Goal: Transaction & Acquisition: Subscribe to service/newsletter

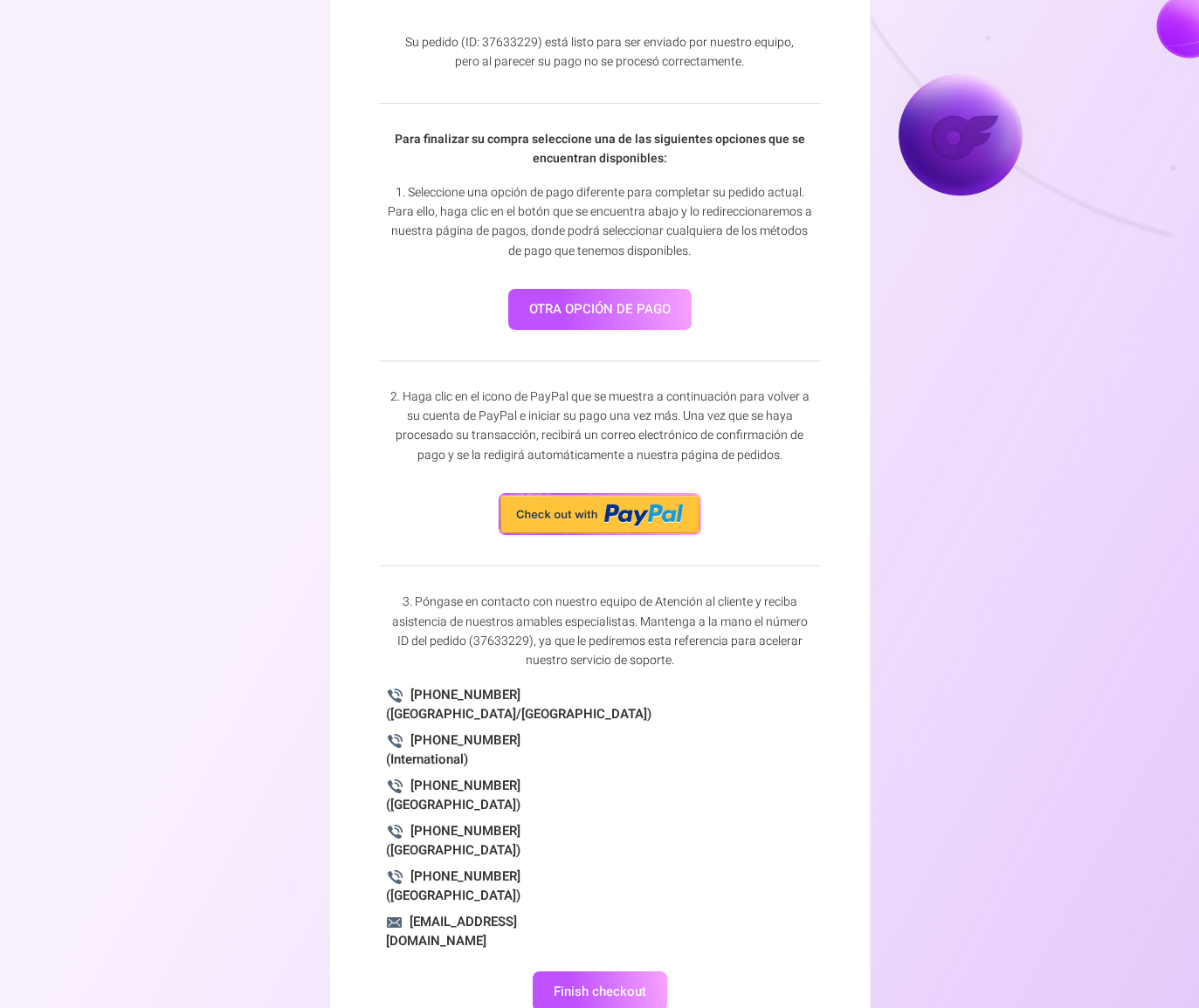
scroll to position [103, 0]
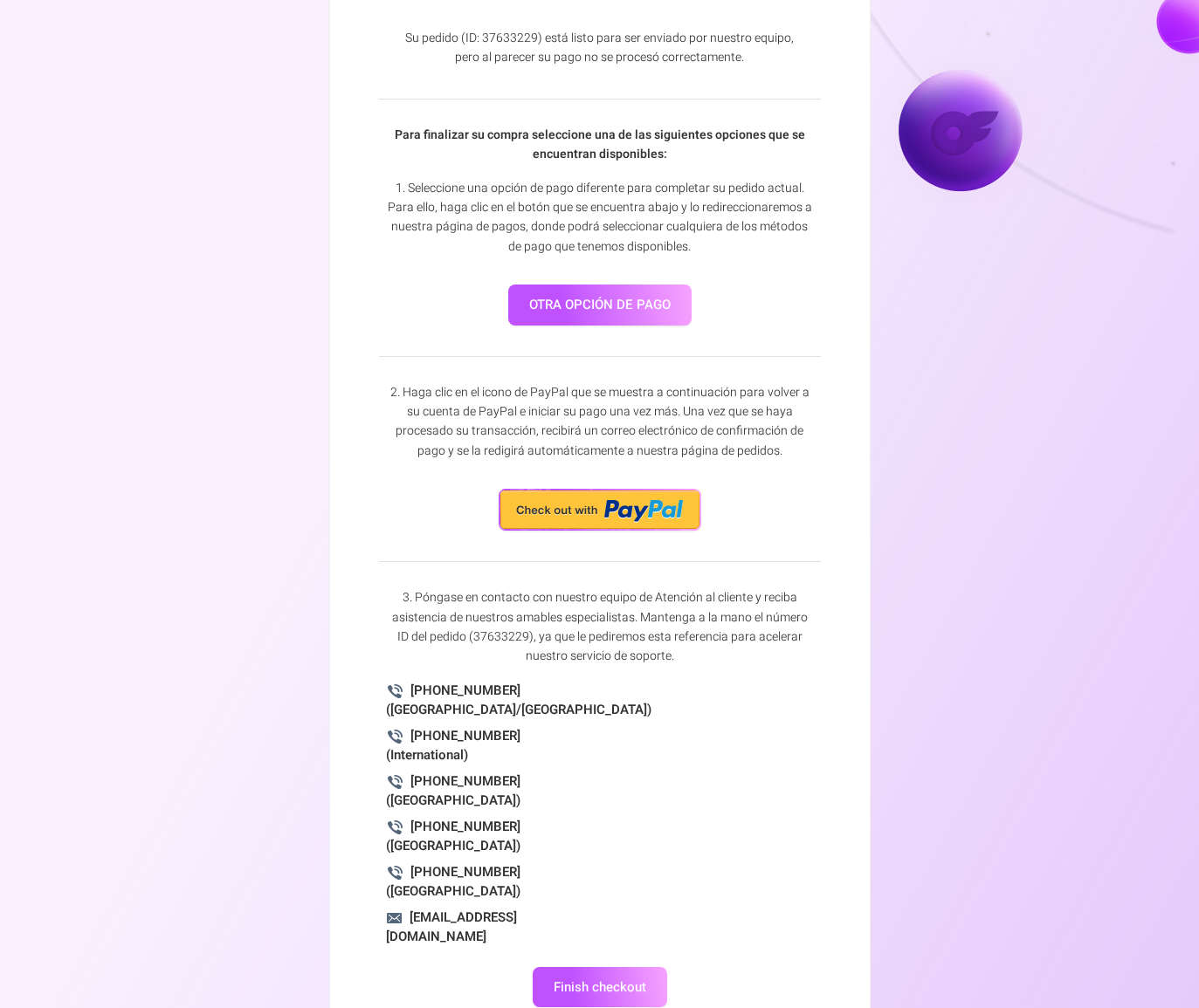
click at [616, 307] on link "otra opción de pago" at bounding box center [600, 304] width 183 height 41
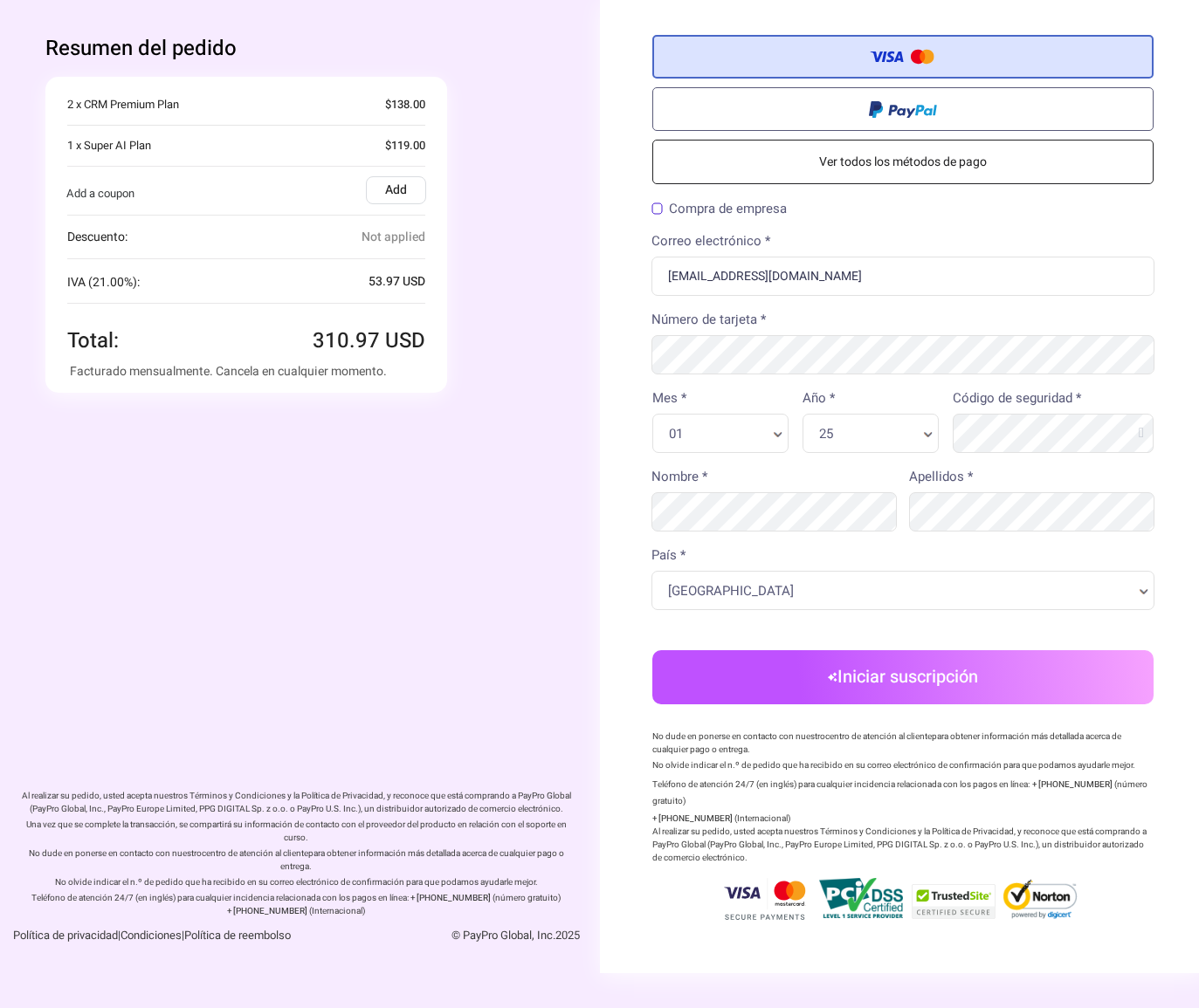
click at [899, 154] on link "Ver todos los métodos de pago" at bounding box center [902, 161] width 501 height 45
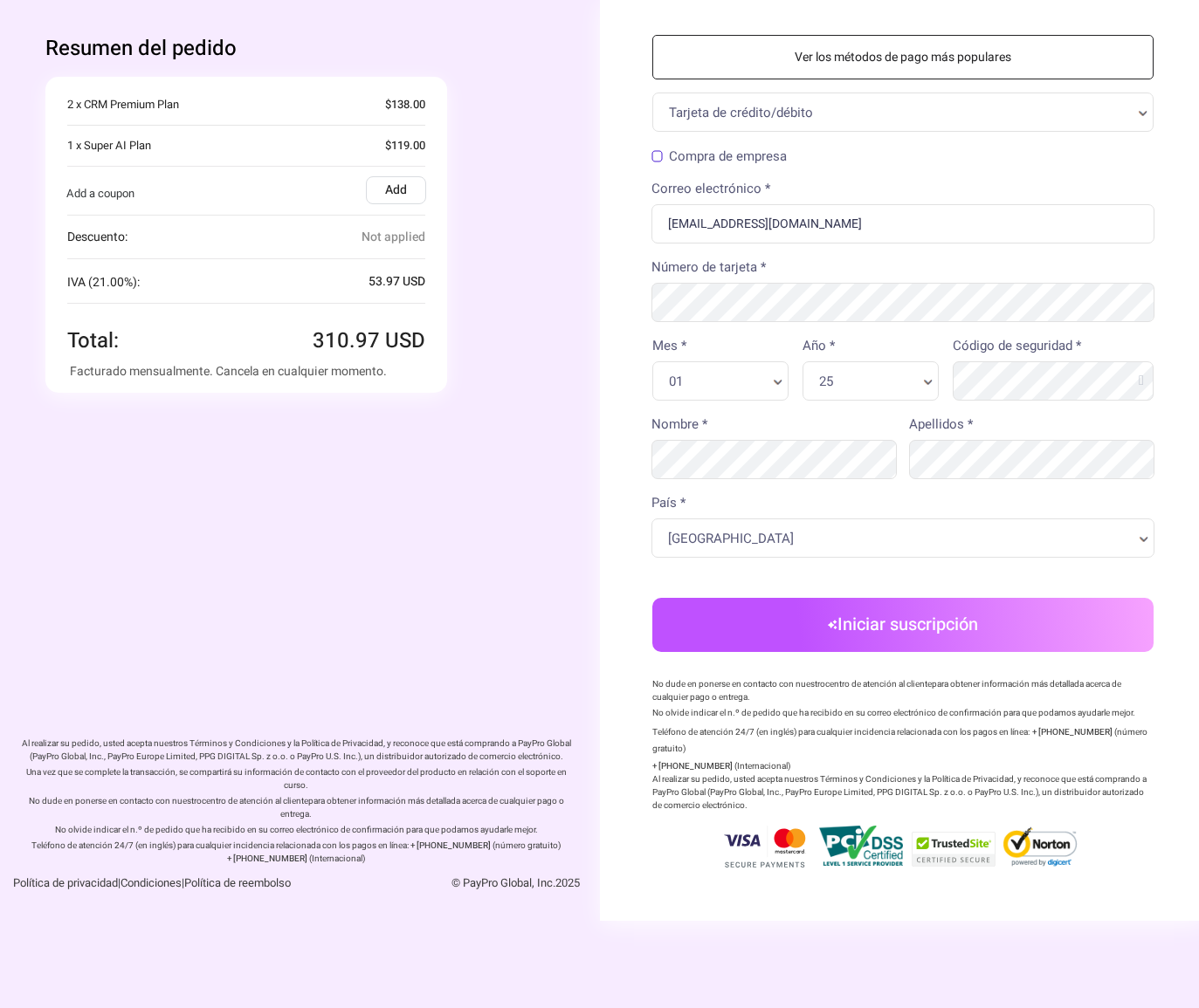
click at [744, 57] on link "Ver los métodos de pago más populares" at bounding box center [902, 57] width 501 height 45
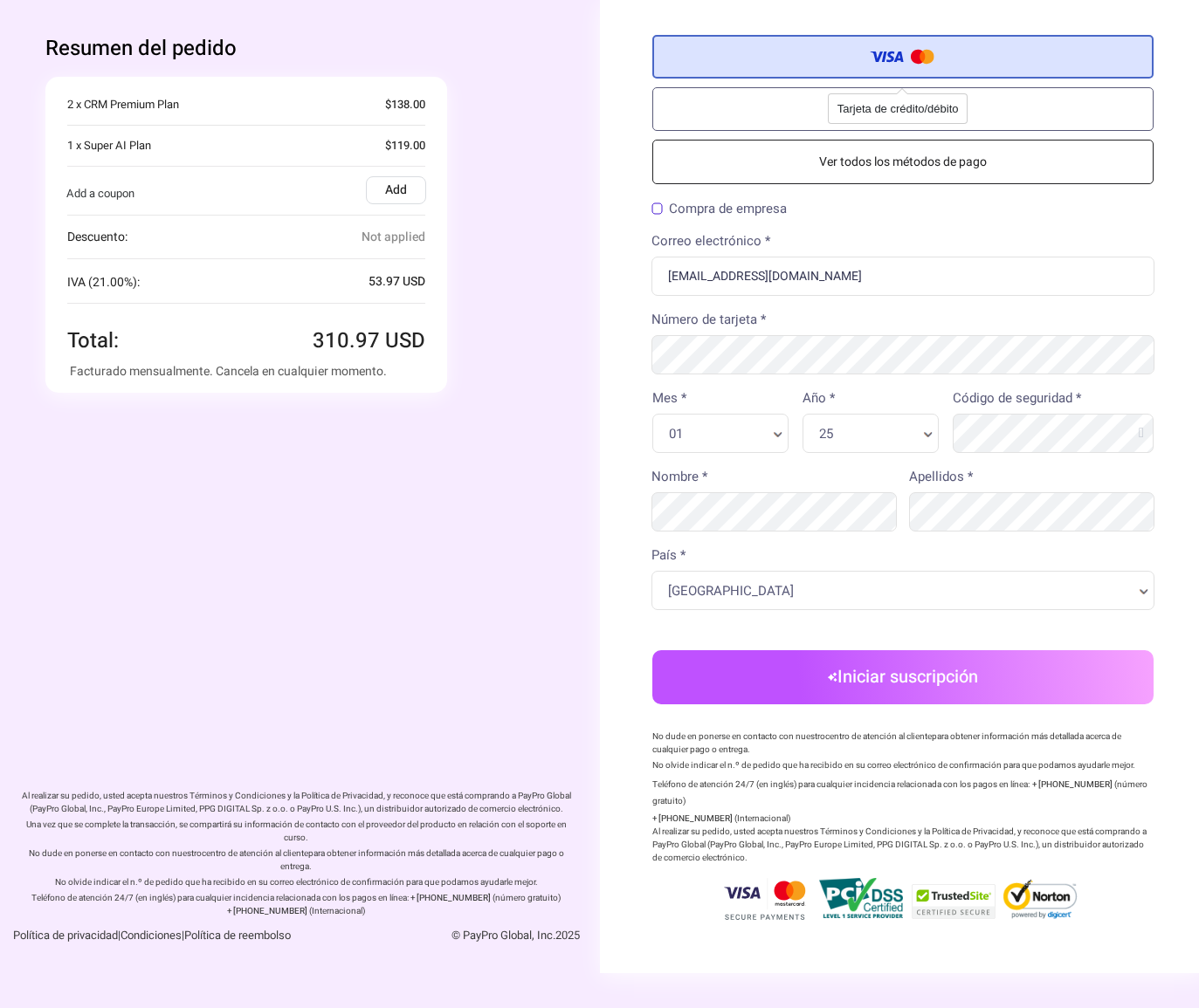
click at [856, 64] on label "Tarjeta de crédito/débito" at bounding box center [902, 57] width 501 height 44
click at [0, 0] on input "Tarjeta de crédito/débito" at bounding box center [0, 0] width 0 height 0
click at [813, 68] on label "Tarjeta de crédito/débito" at bounding box center [902, 57] width 501 height 44
click at [0, 0] on input "Tarjeta de crédito/débito" at bounding box center [0, 0] width 0 height 0
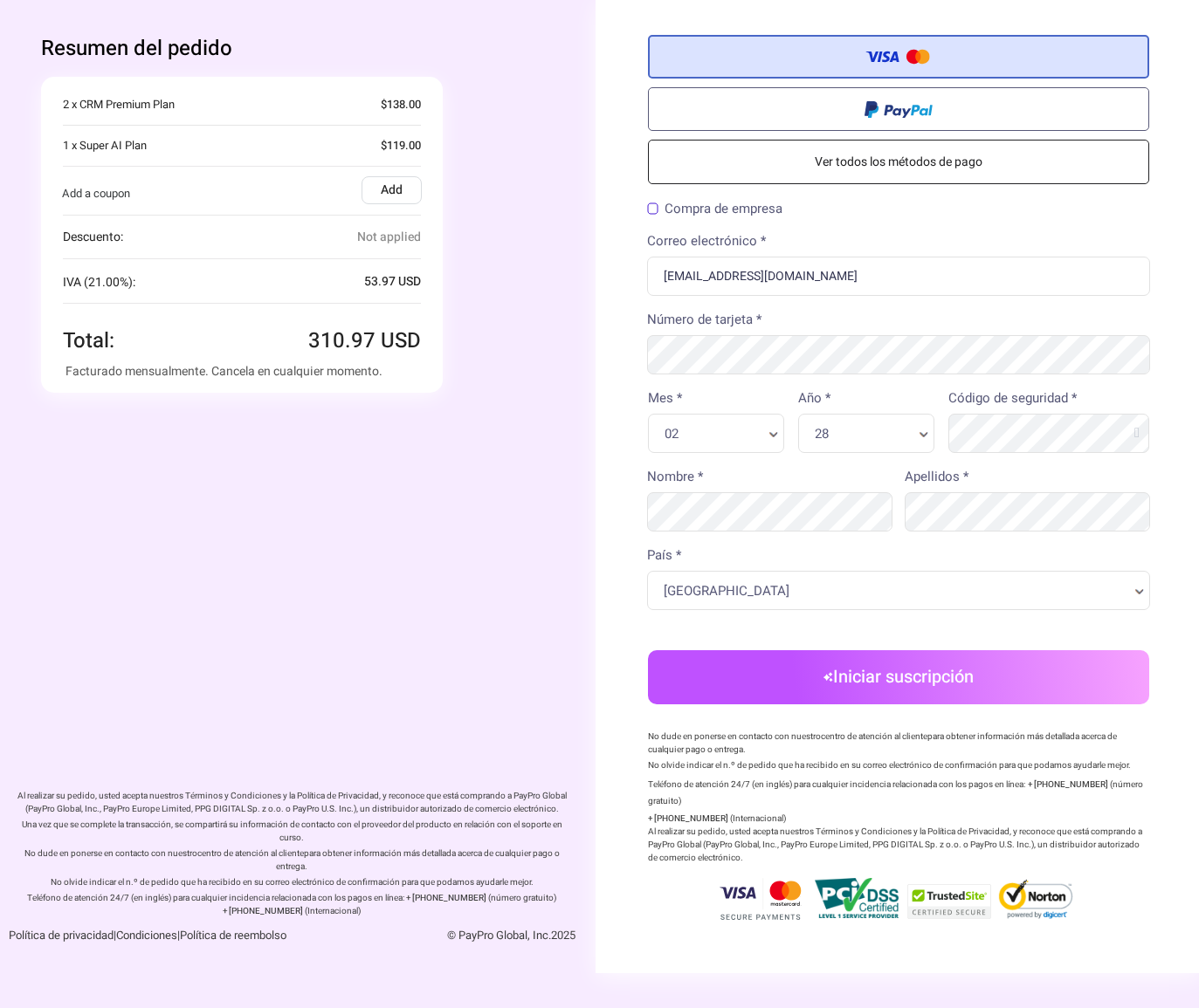
click at [1096, 388] on div "Código de seguridad *" at bounding box center [1049, 420] width 215 height 65
click at [1054, 395] on label "Código de seguridad *" at bounding box center [1012, 398] width 128 height 20
click at [851, 566] on div "País * España País * País * Afganistán [GEOGRAPHIC_DATA] [GEOGRAPHIC_DATA] [GEO…" at bounding box center [899, 577] width 503 height 65
click at [798, 608] on div "España País * País *" at bounding box center [899, 590] width 503 height 39
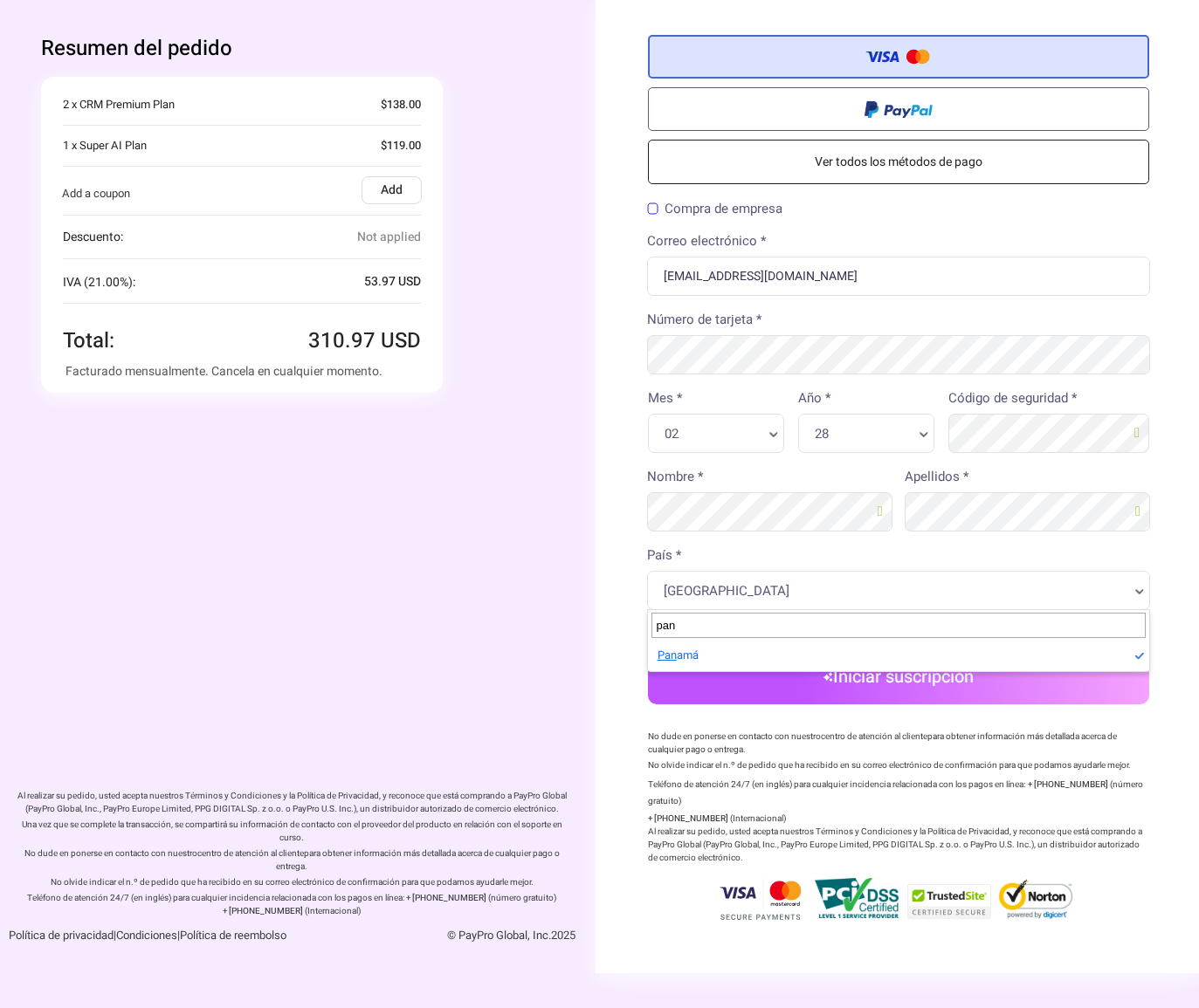
type input "pan"
select select "PA"
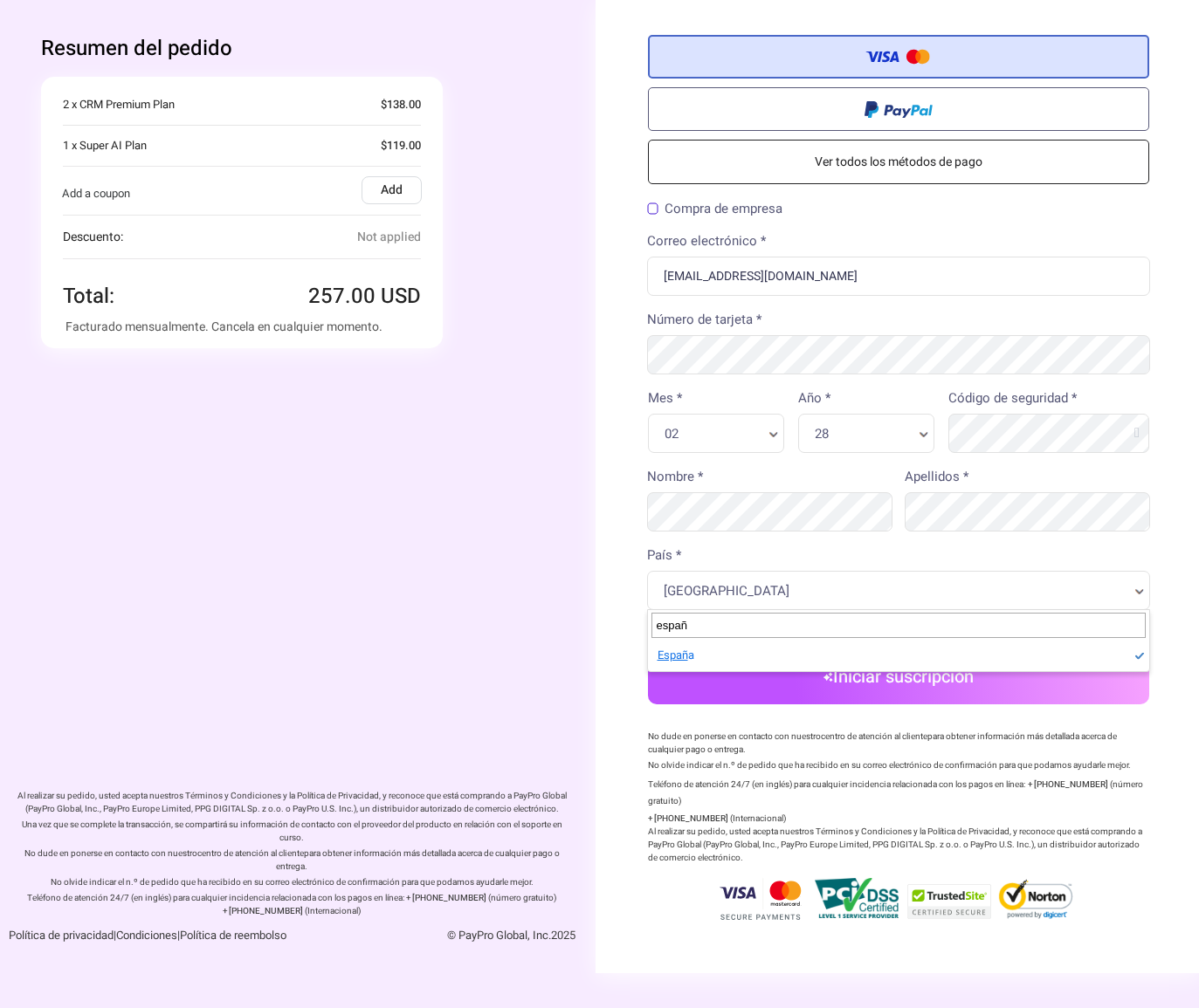
type input "españa"
select select "ES"
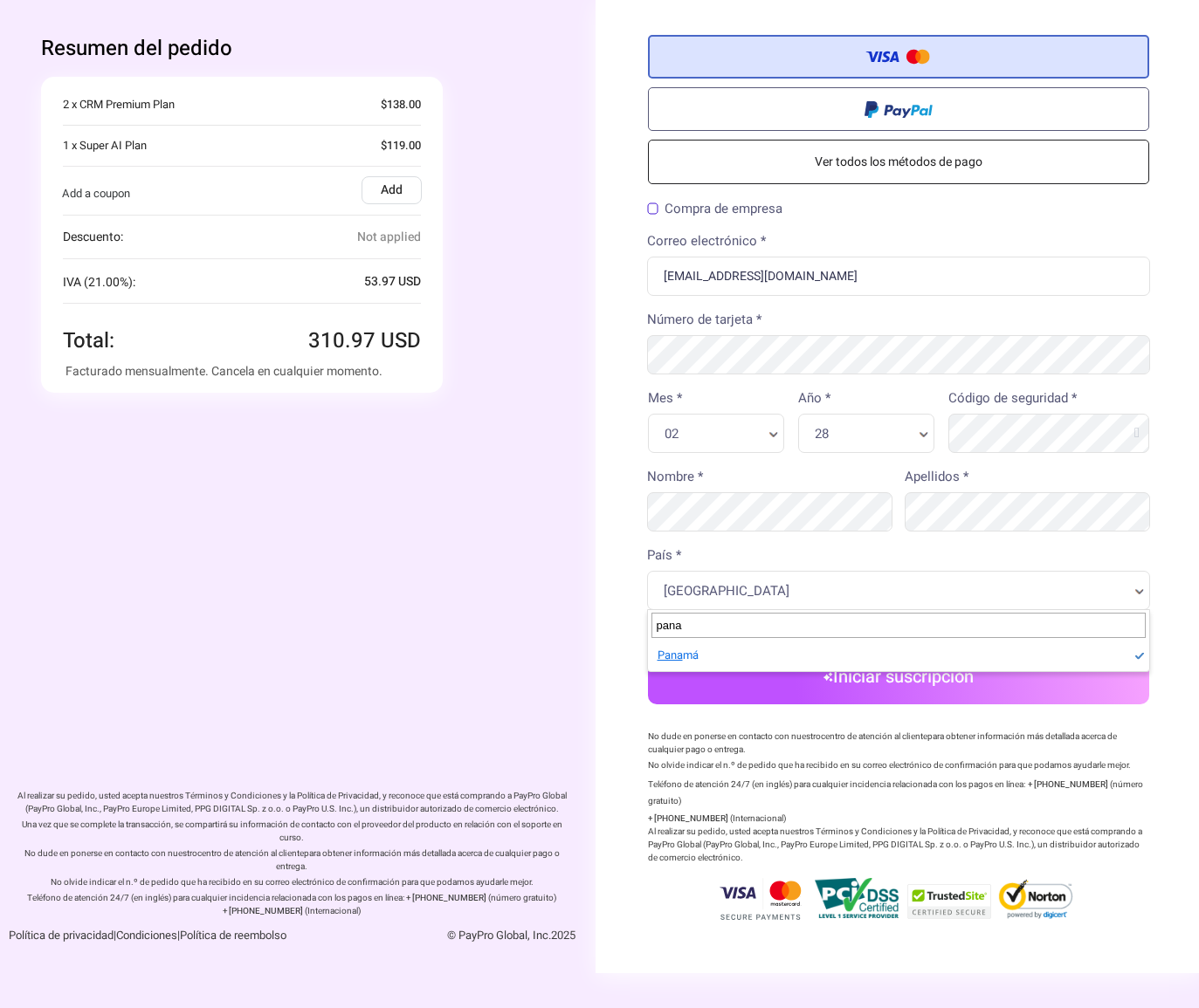
type input "pana"
select select "PA"
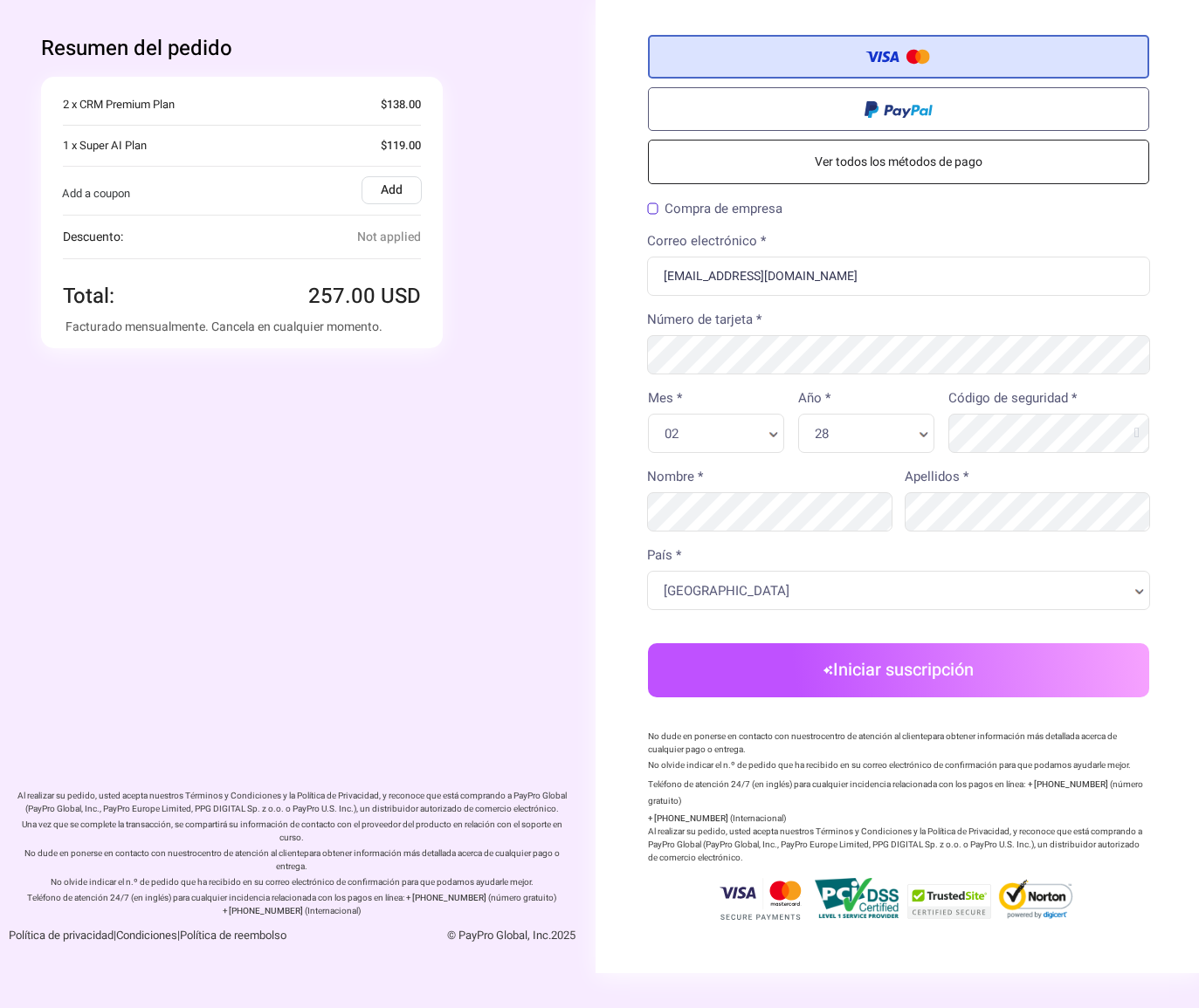
click at [865, 669] on button "Iniciar suscripción" at bounding box center [899, 671] width 501 height 54
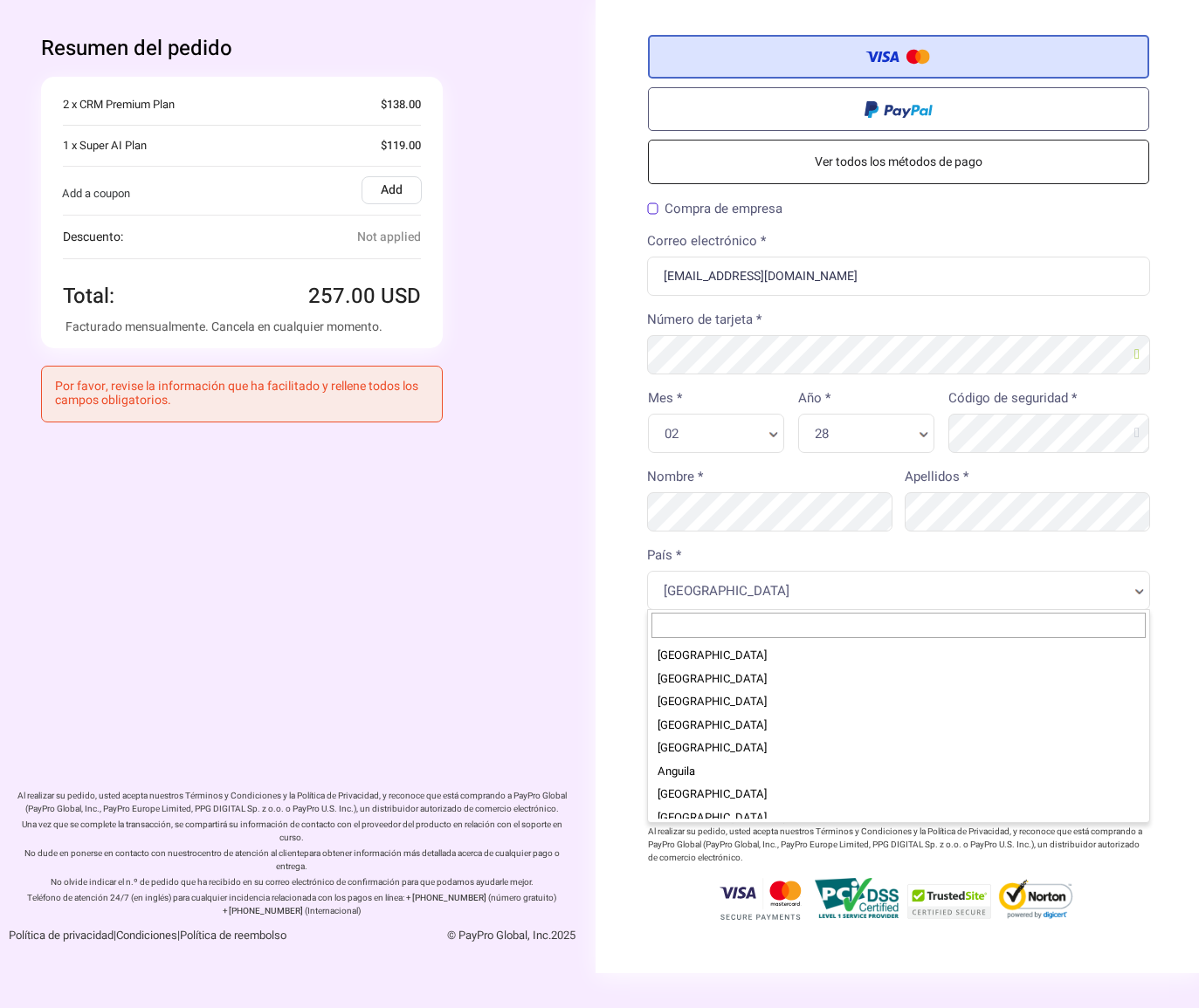
scroll to position [3820, 0]
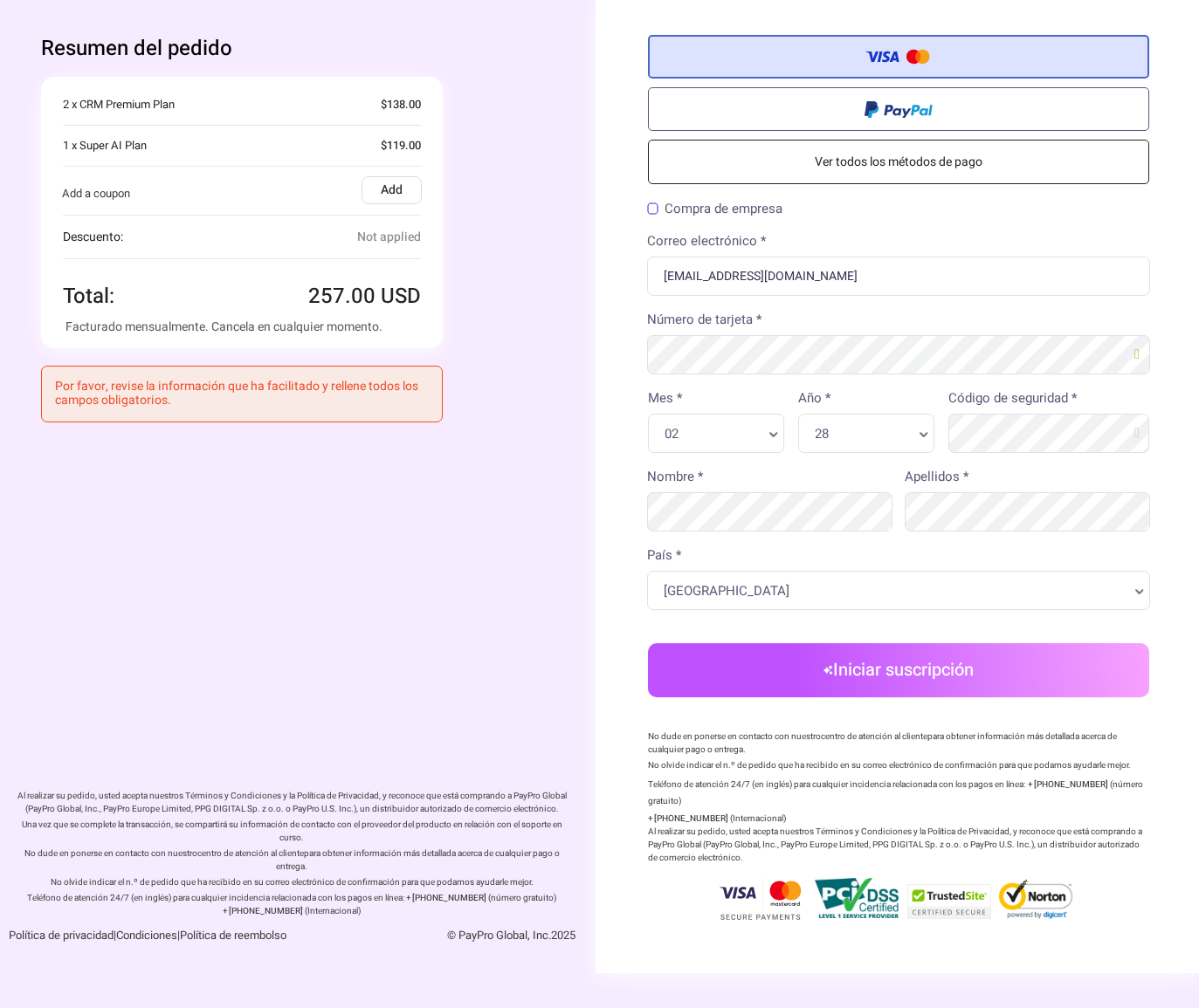
click at [900, 666] on button "Iniciar suscripción" at bounding box center [899, 671] width 501 height 54
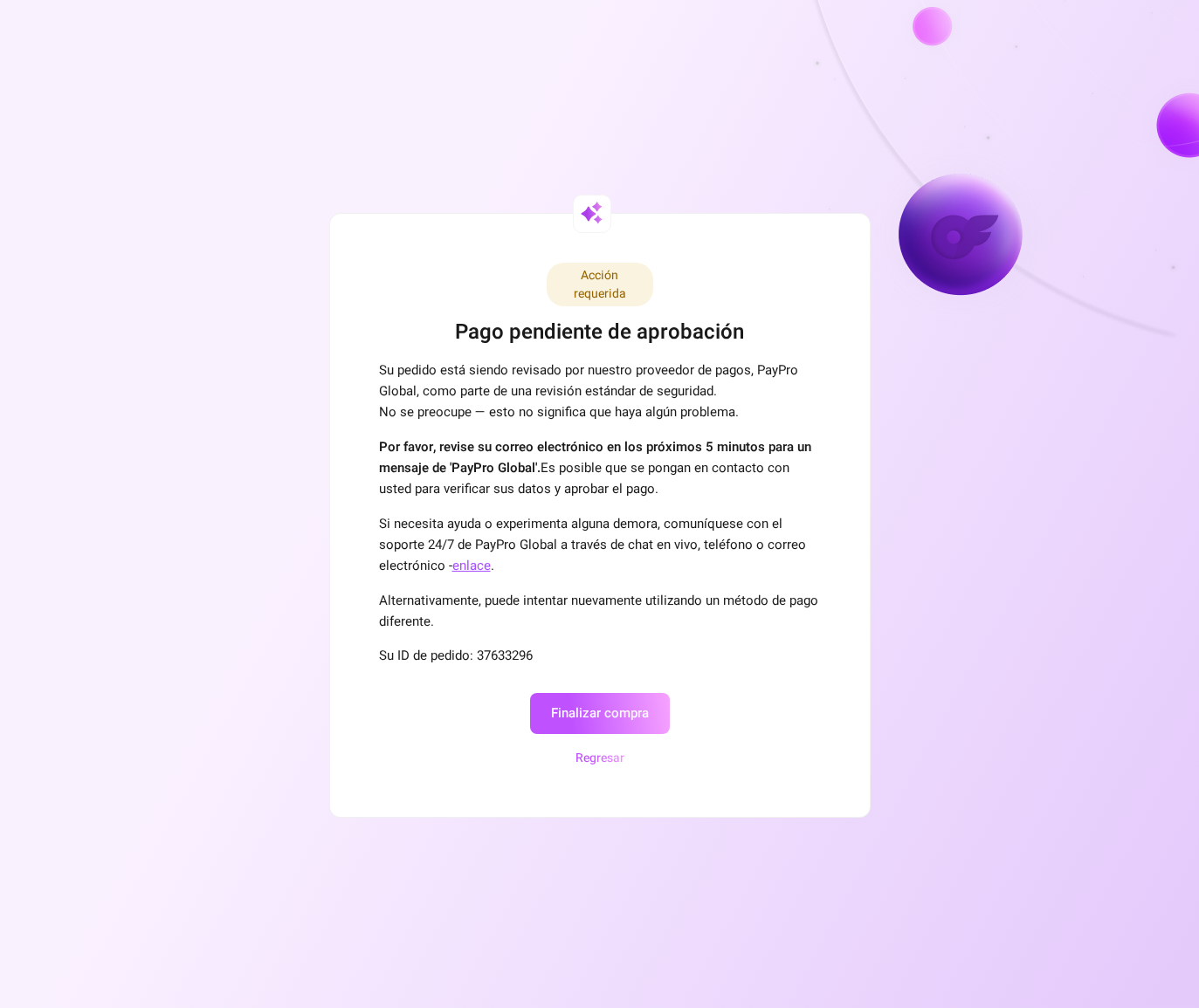
click at [640, 723] on button "Finalizar compra" at bounding box center [600, 713] width 139 height 41
click at [620, 708] on button "Finalizar compra" at bounding box center [600, 713] width 139 height 41
click at [566, 717] on button "Finalizar compra" at bounding box center [600, 713] width 139 height 41
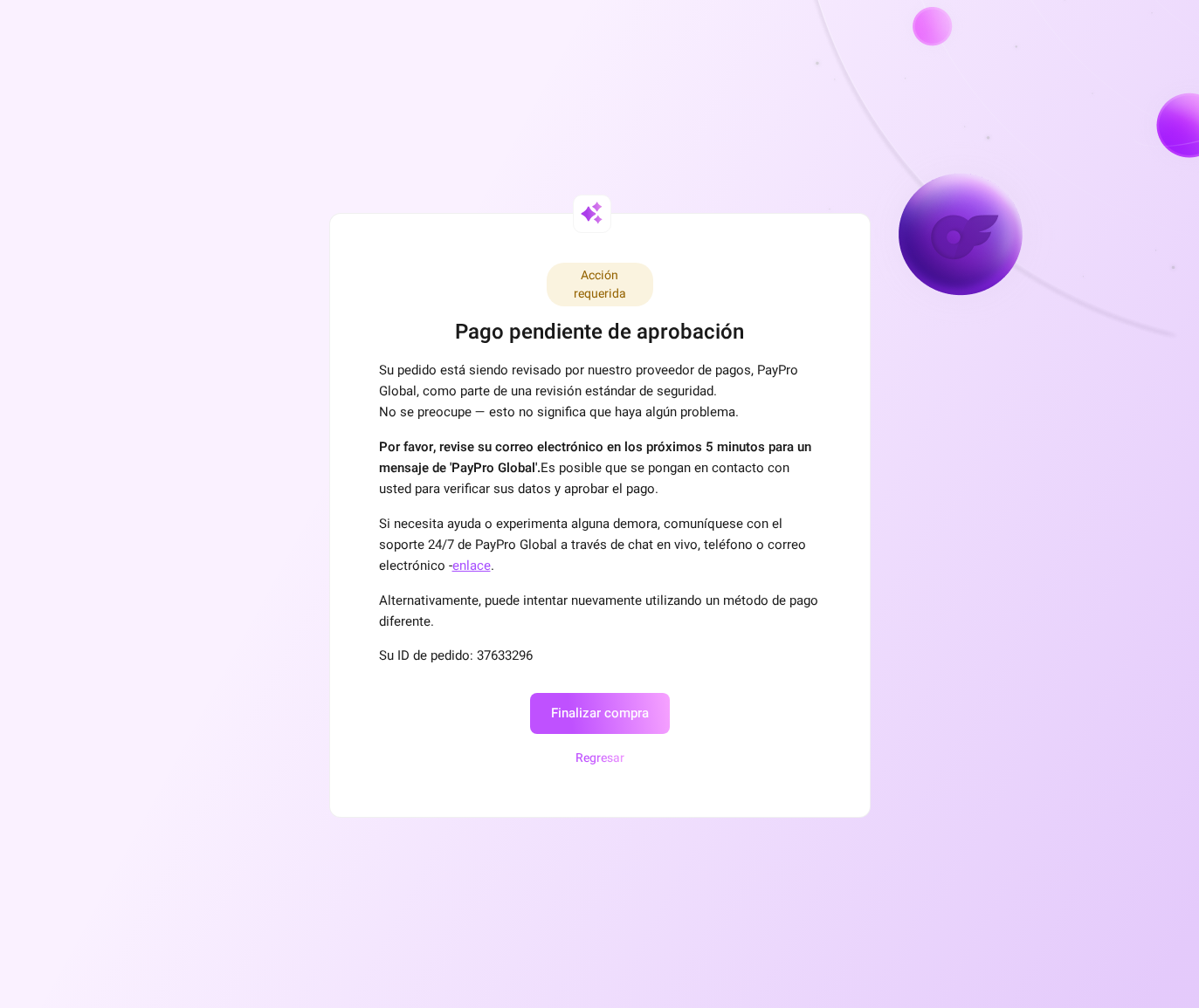
click at [566, 717] on button "Finalizar compra" at bounding box center [600, 713] width 139 height 41
click at [610, 706] on button "Finalizar compra" at bounding box center [600, 713] width 139 height 41
click at [609, 706] on button "Finalizar compra" at bounding box center [600, 713] width 139 height 41
click at [604, 706] on button "Finalizar compra" at bounding box center [600, 713] width 139 height 41
click at [653, 681] on div "Finalizar compra Regresar" at bounding box center [600, 723] width 442 height 89
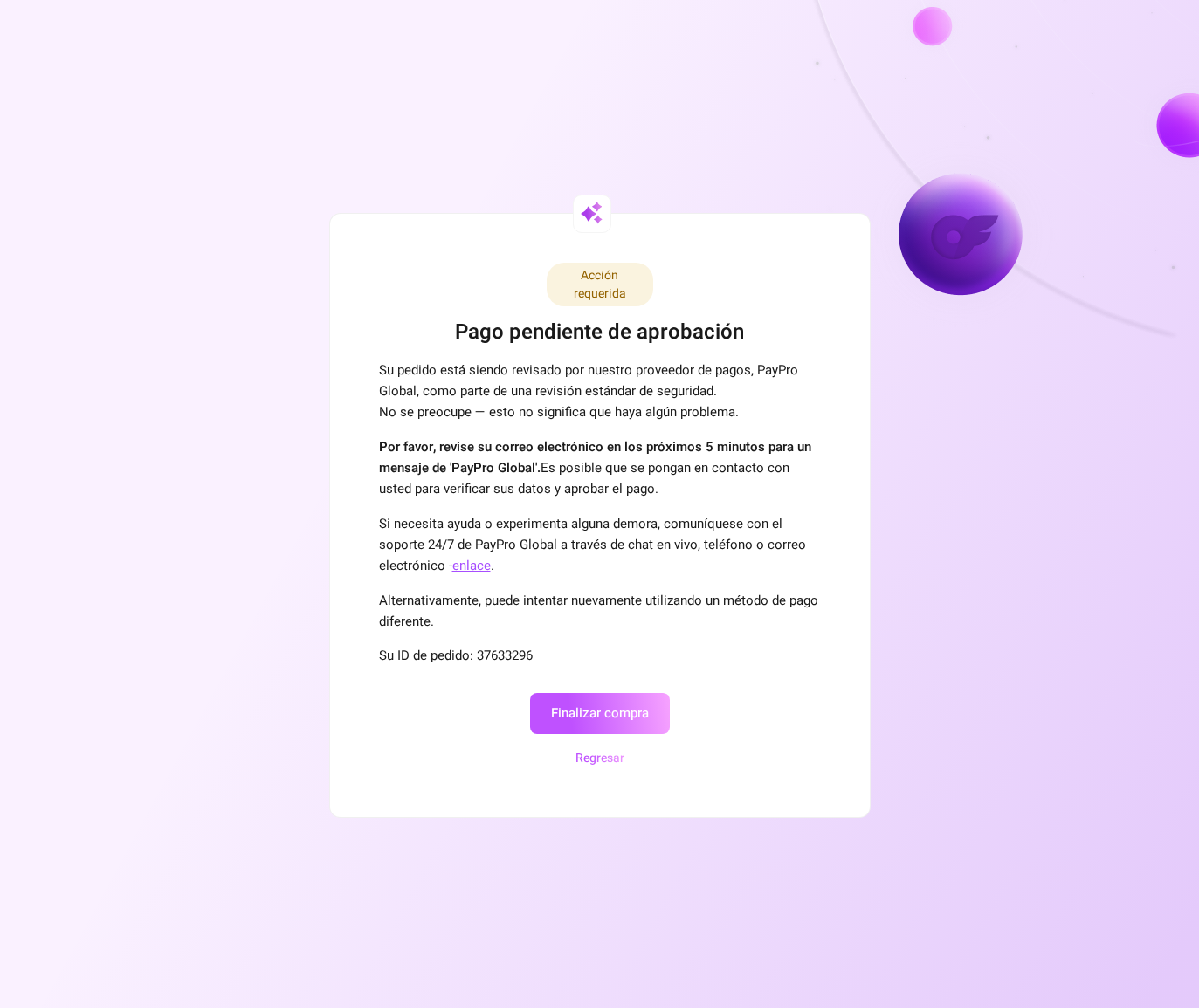
click at [723, 282] on div "Acción requerida Pago pendiente de aprobación Su pedido está siendo revisado po…" at bounding box center [600, 515] width 539 height 603
click at [537, 3] on div "Acción requerida Pago pendiente de aprobación Su pedido está siendo revisado po…" at bounding box center [599, 504] width 1199 height 1008
